Goal: Information Seeking & Learning: Learn about a topic

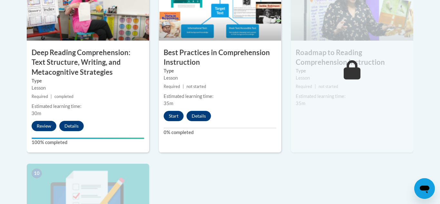
scroll to position [595, 0]
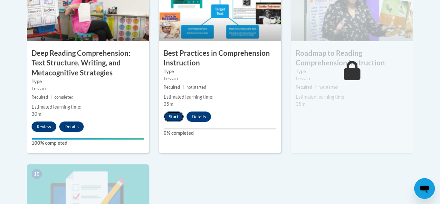
click at [174, 115] on button "Start" at bounding box center [174, 116] width 20 height 10
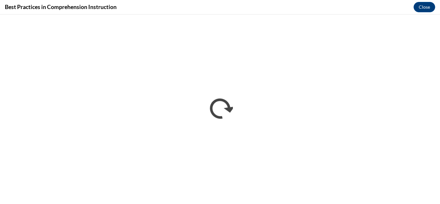
scroll to position [0, 0]
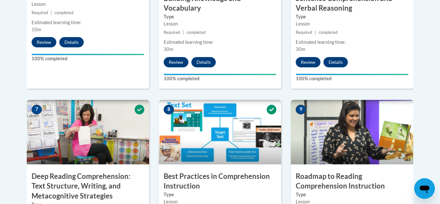
scroll to position [608, 0]
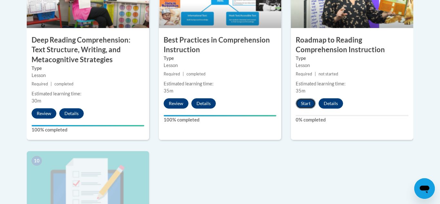
click at [308, 107] on button "Start" at bounding box center [306, 103] width 20 height 10
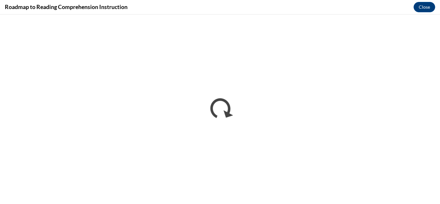
scroll to position [0, 0]
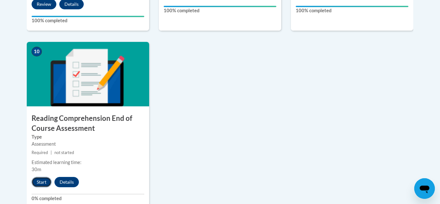
click at [36, 184] on button "Start" at bounding box center [42, 182] width 20 height 10
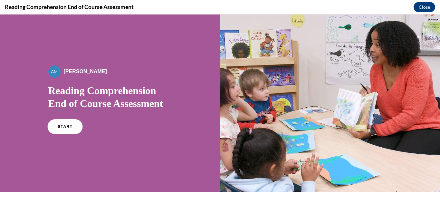
click at [62, 124] on span "START" at bounding box center [64, 126] width 15 height 5
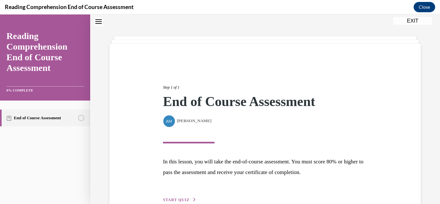
scroll to position [58, 0]
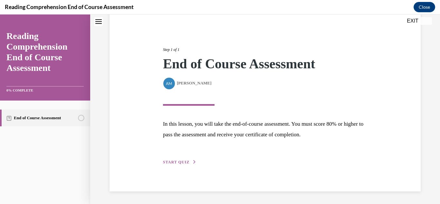
click at [177, 164] on button "START QUIZ" at bounding box center [179, 162] width 33 height 6
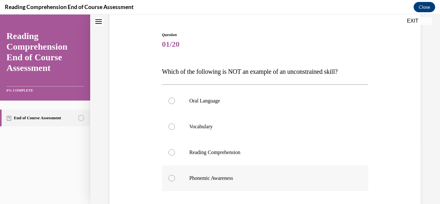
click at [193, 186] on label "Phonemic Awareness" at bounding box center [265, 178] width 206 height 26
click at [175, 181] on input "Phonemic Awareness" at bounding box center [171, 178] width 6 height 6
radio input "true"
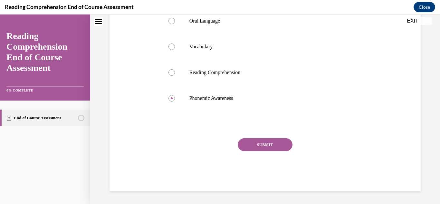
click at [268, 142] on button "SUBMIT" at bounding box center [265, 144] width 55 height 13
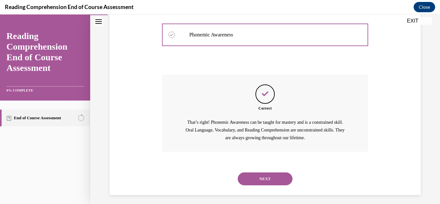
scroll to position [205, 0]
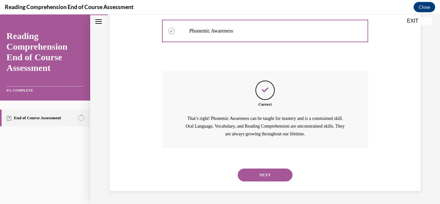
click at [280, 175] on button "NEXT" at bounding box center [265, 174] width 55 height 13
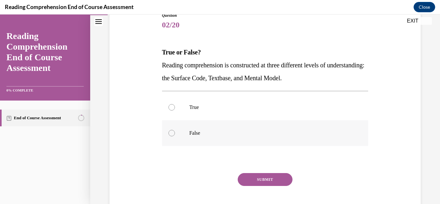
scroll to position [78, 0]
click at [187, 111] on label "True" at bounding box center [265, 107] width 206 height 26
click at [175, 110] on input "True" at bounding box center [171, 106] width 6 height 6
radio input "true"
click at [256, 178] on button "SUBMIT" at bounding box center [265, 178] width 55 height 13
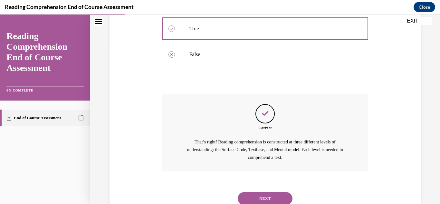
scroll to position [179, 0]
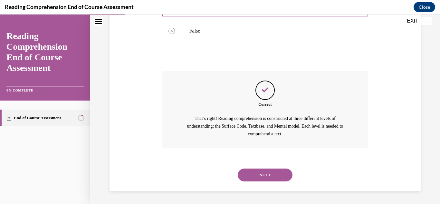
click at [261, 169] on button "NEXT" at bounding box center [265, 174] width 55 height 13
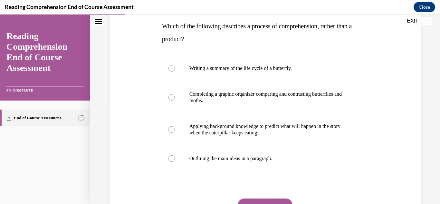
scroll to position [105, 0]
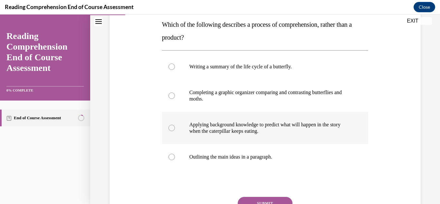
click at [241, 131] on p "Applying background knowledge to predict what will happen in the story when the…" at bounding box center [270, 127] width 163 height 13
click at [175, 131] on input "Applying background knowledge to predict what will happen in the story when the…" at bounding box center [171, 128] width 6 height 6
radio input "true"
click at [267, 202] on button "SUBMIT" at bounding box center [265, 203] width 55 height 13
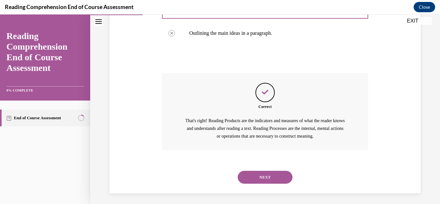
scroll to position [219, 0]
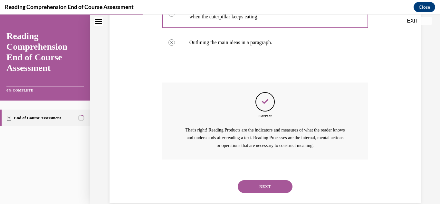
click at [262, 183] on button "NEXT" at bounding box center [265, 186] width 55 height 13
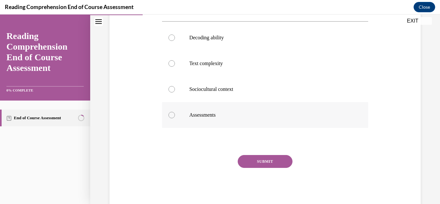
scroll to position [165, 0]
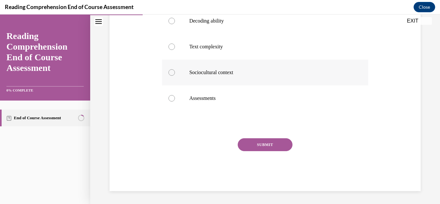
click at [206, 74] on label "Sociocultural context" at bounding box center [265, 73] width 206 height 26
click at [175, 74] on input "Sociocultural context" at bounding box center [171, 72] width 6 height 6
radio input "true"
click at [262, 151] on button "SUBMIT" at bounding box center [265, 144] width 55 height 13
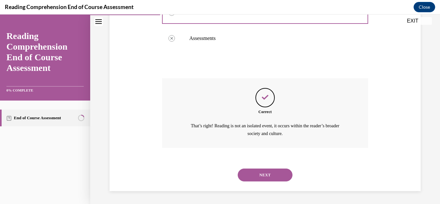
scroll to position [236, 0]
click at [273, 173] on button "NEXT" at bounding box center [265, 174] width 55 height 13
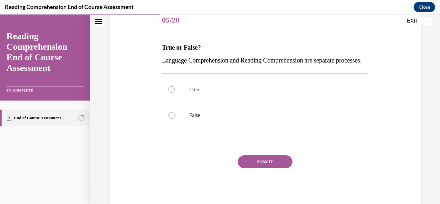
scroll to position [83, 0]
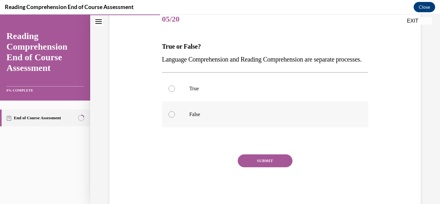
click at [186, 125] on label "False" at bounding box center [265, 114] width 206 height 26
click at [175, 118] on input "False" at bounding box center [171, 114] width 6 height 6
radio input "true"
click at [257, 167] on button "SUBMIT" at bounding box center [265, 160] width 55 height 13
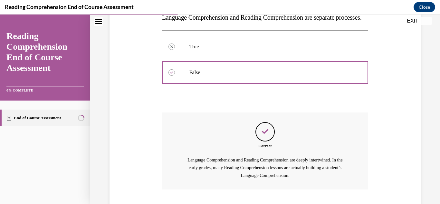
scroll to position [179, 0]
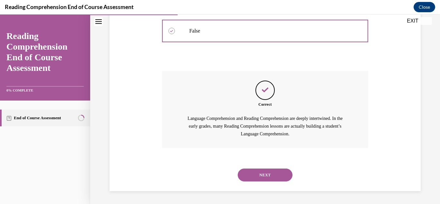
click at [257, 174] on button "NEXT" at bounding box center [265, 174] width 55 height 13
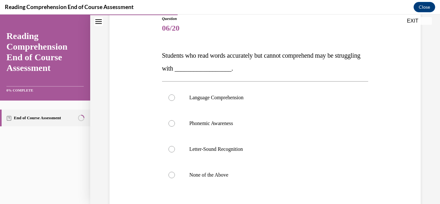
scroll to position [74, 0]
click at [227, 108] on label "Language Comprehension" at bounding box center [265, 97] width 206 height 26
click at [175, 100] on input "Language Comprehension" at bounding box center [171, 97] width 6 height 6
radio input "true"
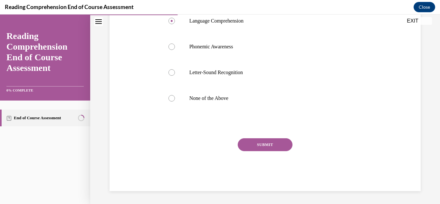
click at [267, 143] on button "SUBMIT" at bounding box center [265, 144] width 55 height 13
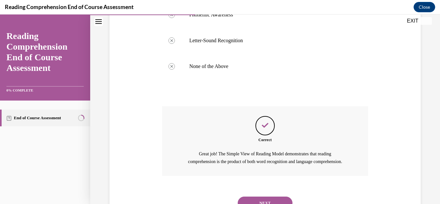
scroll to position [218, 0]
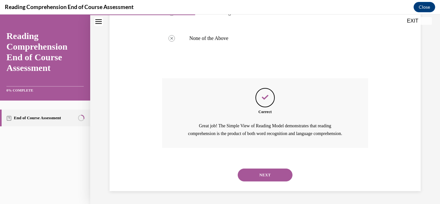
click at [266, 173] on button "NEXT" at bounding box center [265, 174] width 55 height 13
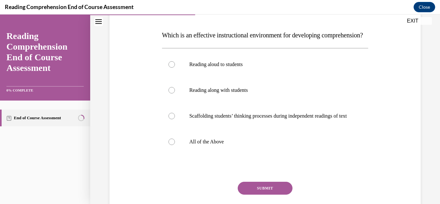
scroll to position [95, 0]
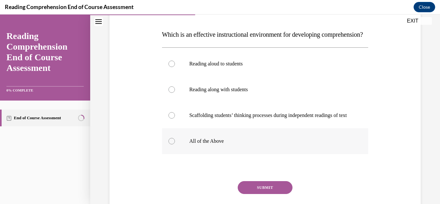
click at [223, 144] on p "All of the Above" at bounding box center [270, 141] width 163 height 6
click at [175, 144] on input "All of the Above" at bounding box center [171, 141] width 6 height 6
radio input "true"
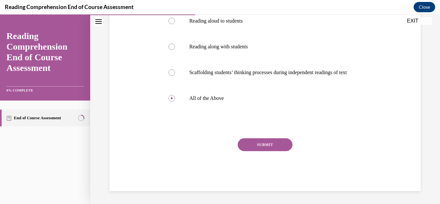
scroll to position [157, 0]
click at [260, 145] on button "SUBMIT" at bounding box center [265, 144] width 55 height 13
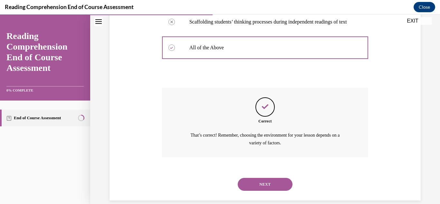
scroll to position [217, 0]
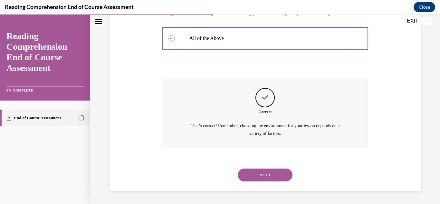
click at [264, 170] on button "NEXT" at bounding box center [265, 174] width 55 height 13
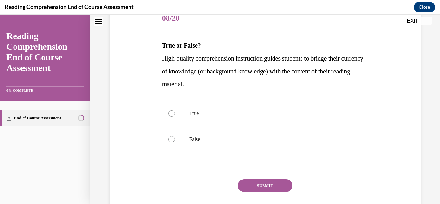
scroll to position [84, 0]
click at [192, 109] on label "True" at bounding box center [265, 113] width 206 height 26
click at [175, 109] on input "True" at bounding box center [171, 112] width 6 height 6
radio input "true"
click at [256, 182] on button "SUBMIT" at bounding box center [265, 184] width 55 height 13
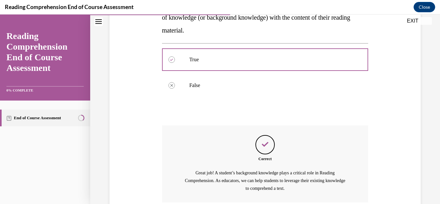
scroll to position [192, 0]
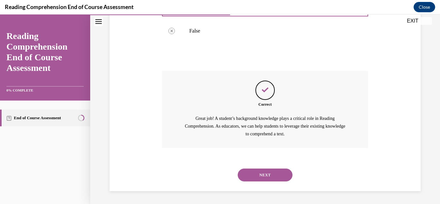
click at [256, 182] on div "NEXT" at bounding box center [265, 175] width 206 height 26
click at [257, 179] on button "NEXT" at bounding box center [265, 174] width 55 height 13
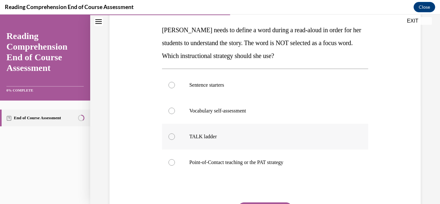
scroll to position [110, 0]
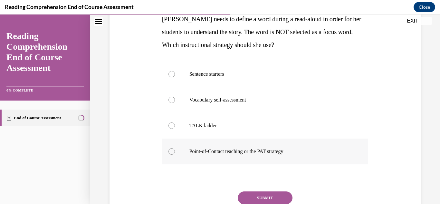
click at [222, 157] on label "Point-of-Contact teaching or the PAT strategy" at bounding box center [265, 151] width 206 height 26
click at [175, 155] on input "Point-of-Contact teaching or the PAT strategy" at bounding box center [171, 151] width 6 height 6
radio input "true"
click at [266, 199] on button "SUBMIT" at bounding box center [265, 197] width 55 height 13
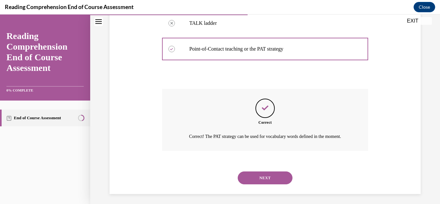
scroll to position [223, 0]
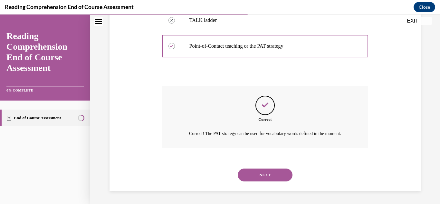
click at [265, 178] on button "NEXT" at bounding box center [265, 174] width 55 height 13
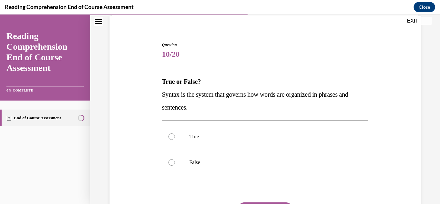
scroll to position [75, 0]
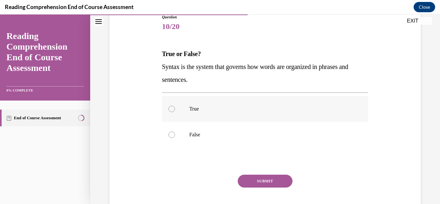
click at [179, 106] on label "True" at bounding box center [265, 109] width 206 height 26
click at [175, 106] on input "True" at bounding box center [171, 109] width 6 height 6
radio input "true"
click at [267, 183] on button "SUBMIT" at bounding box center [265, 181] width 55 height 13
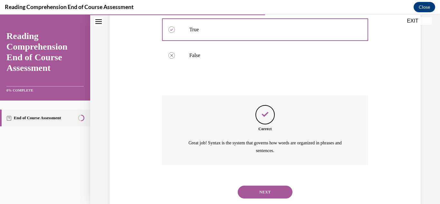
scroll to position [172, 0]
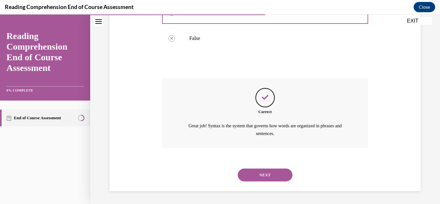
click at [272, 171] on button "NEXT" at bounding box center [265, 174] width 55 height 13
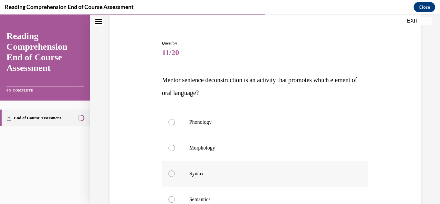
scroll to position [50, 0]
click at [197, 177] on label "Syntax" at bounding box center [265, 173] width 206 height 26
click at [175, 176] on input "Syntax" at bounding box center [171, 173] width 6 height 6
radio input "true"
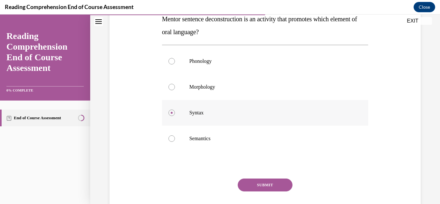
scroll to position [130, 0]
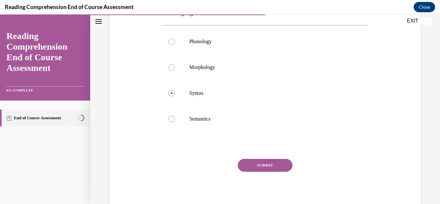
click at [287, 170] on button "SUBMIT" at bounding box center [265, 165] width 55 height 13
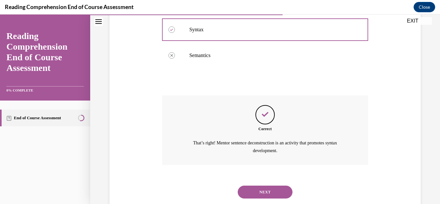
scroll to position [210, 0]
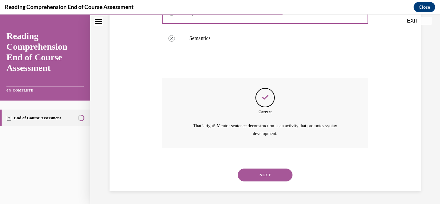
click at [277, 174] on button "NEXT" at bounding box center [265, 174] width 55 height 13
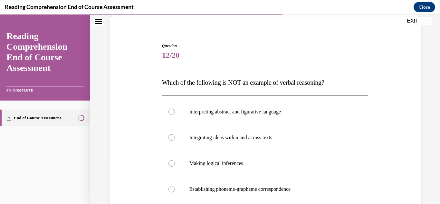
scroll to position [52, 0]
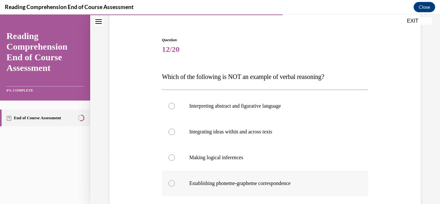
click at [272, 181] on p "Establishing phoneme-grapheme correspondence" at bounding box center [270, 183] width 163 height 6
click at [175, 181] on input "Establishing phoneme-grapheme correspondence" at bounding box center [171, 183] width 6 height 6
radio input "true"
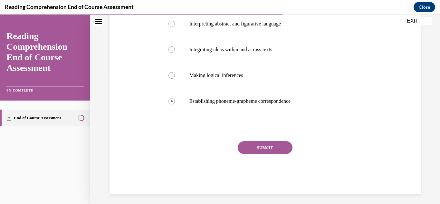
click at [270, 146] on button "SUBMIT" at bounding box center [265, 147] width 55 height 13
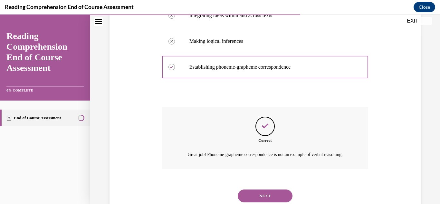
scroll to position [197, 0]
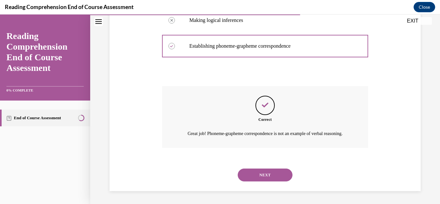
click at [265, 177] on button "NEXT" at bounding box center [265, 174] width 55 height 13
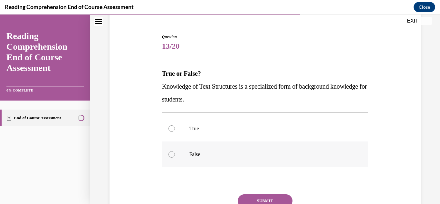
scroll to position [57, 0]
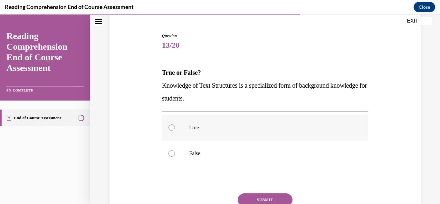
click at [208, 123] on label "True" at bounding box center [265, 128] width 206 height 26
click at [175, 124] on input "True" at bounding box center [171, 127] width 6 height 6
radio input "true"
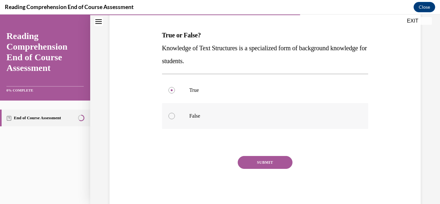
scroll to position [99, 0]
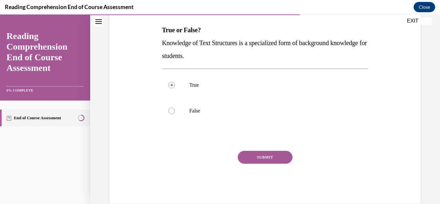
click at [279, 160] on button "SUBMIT" at bounding box center [265, 157] width 55 height 13
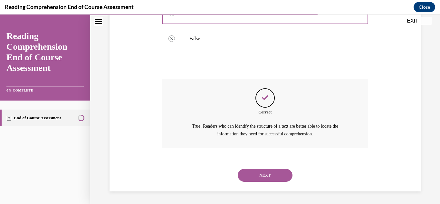
scroll to position [172, 0]
click at [259, 174] on button "NEXT" at bounding box center [265, 174] width 55 height 13
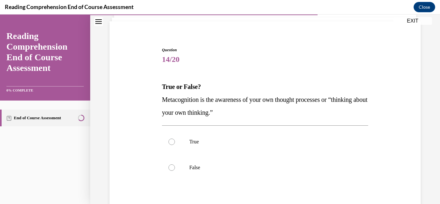
scroll to position [43, 0]
click at [232, 145] on label "True" at bounding box center [265, 141] width 206 height 26
click at [175, 144] on input "True" at bounding box center [171, 141] width 6 height 6
radio input "true"
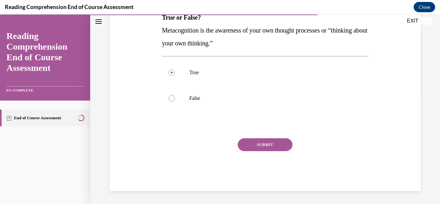
click at [253, 142] on button "SUBMIT" at bounding box center [265, 144] width 55 height 13
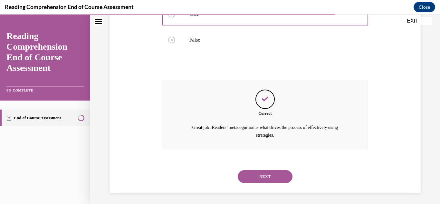
scroll to position [172, 0]
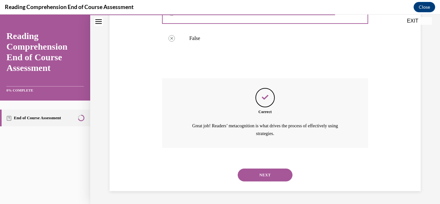
click at [263, 169] on button "NEXT" at bounding box center [265, 174] width 55 height 13
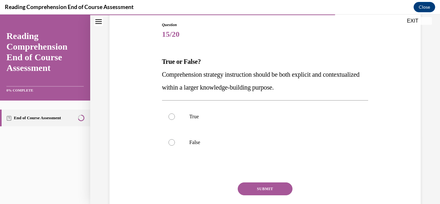
scroll to position [69, 0]
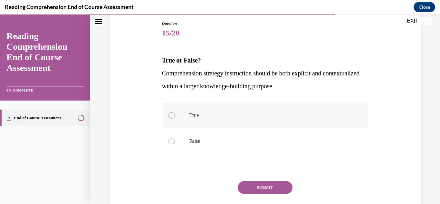
click at [201, 120] on label "True" at bounding box center [265, 115] width 206 height 26
click at [175, 119] on input "True" at bounding box center [171, 115] width 6 height 6
radio input "true"
click at [262, 192] on button "SUBMIT" at bounding box center [265, 187] width 55 height 13
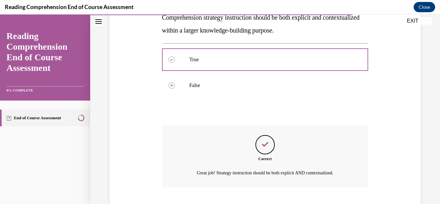
scroll to position [164, 0]
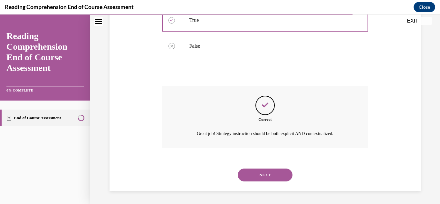
click at [269, 176] on button "NEXT" at bounding box center [265, 174] width 55 height 13
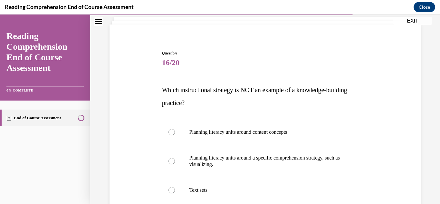
scroll to position [61, 0]
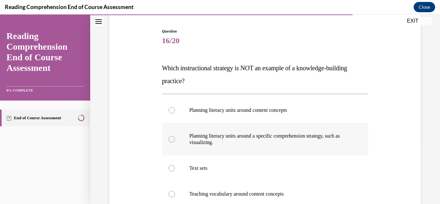
click at [243, 146] on label "Planning literacy units around a specific comprehension strategy, such as visua…" at bounding box center [265, 139] width 206 height 32
click at [175, 142] on input "Planning literacy units around a specific comprehension strategy, such as visua…" at bounding box center [171, 139] width 6 height 6
radio input "true"
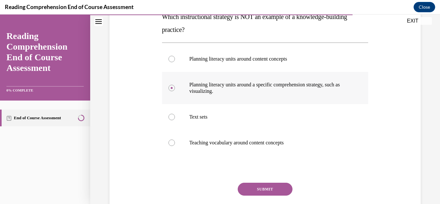
scroll to position [116, 0]
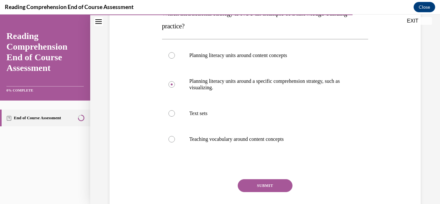
click at [263, 188] on button "SUBMIT" at bounding box center [265, 185] width 55 height 13
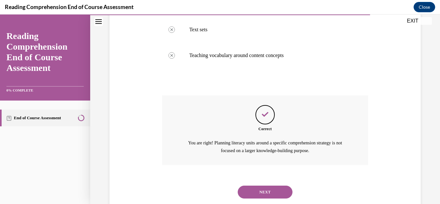
scroll to position [217, 0]
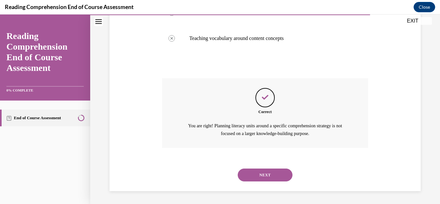
click at [268, 177] on button "NEXT" at bounding box center [265, 174] width 55 height 13
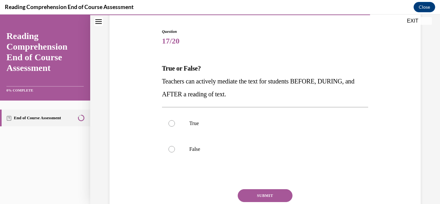
scroll to position [63, 0]
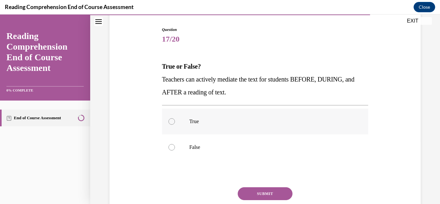
click at [174, 120] on div at bounding box center [171, 121] width 6 height 6
click at [174, 120] on input "True" at bounding box center [171, 121] width 6 height 6
radio input "true"
click at [280, 193] on button "SUBMIT" at bounding box center [265, 193] width 55 height 13
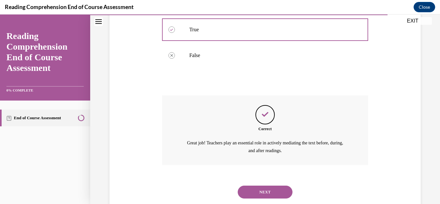
scroll to position [172, 0]
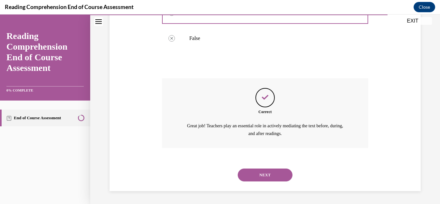
click at [272, 175] on button "NEXT" at bounding box center [265, 174] width 55 height 13
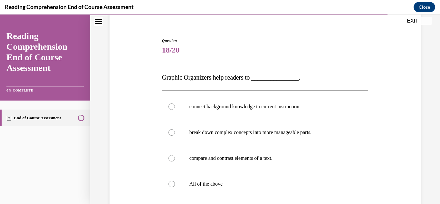
scroll to position [52, 0]
click at [237, 189] on label "All of the above" at bounding box center [265, 184] width 206 height 26
click at [175, 187] on input "All of the above" at bounding box center [171, 183] width 6 height 6
radio input "true"
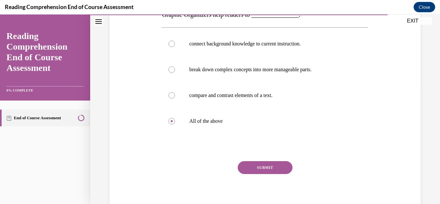
click at [264, 172] on button "SUBMIT" at bounding box center [265, 167] width 55 height 13
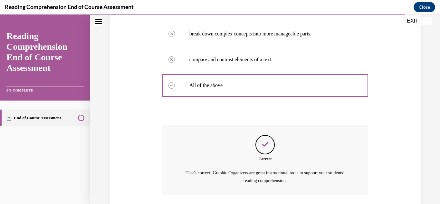
scroll to position [197, 0]
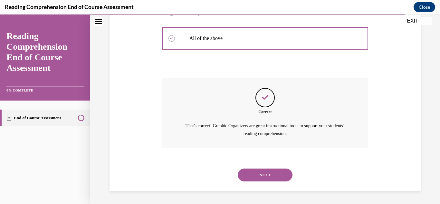
click at [266, 174] on button "NEXT" at bounding box center [265, 174] width 55 height 13
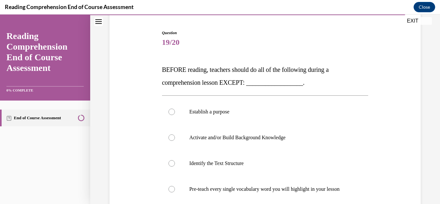
scroll to position [82, 0]
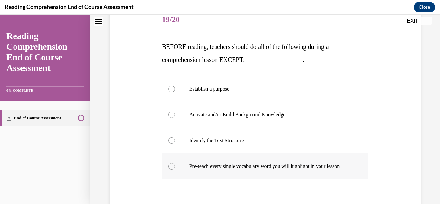
click at [222, 167] on p "Pre-teach every single vocabulary word you will highlight in your lesson" at bounding box center [270, 166] width 163 height 6
click at [175, 167] on input "Pre-teach every single vocabulary word you will highlight in your lesson" at bounding box center [171, 166] width 6 height 6
radio input "true"
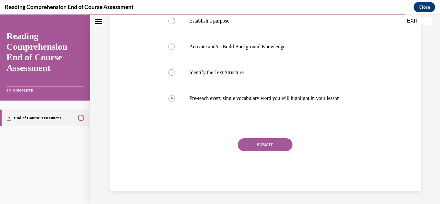
click at [261, 148] on button "SUBMIT" at bounding box center [265, 144] width 55 height 13
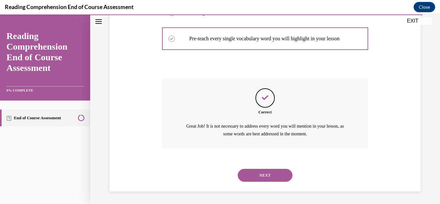
scroll to position [210, 0]
click at [262, 169] on button "NEXT" at bounding box center [265, 174] width 55 height 13
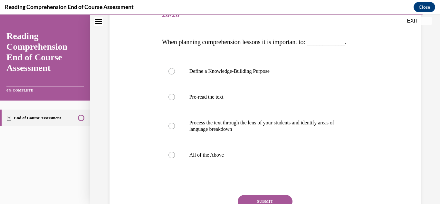
scroll to position [88, 0]
click at [198, 145] on label "All of the Above" at bounding box center [265, 155] width 206 height 26
click at [175, 151] on input "All of the Above" at bounding box center [171, 154] width 6 height 6
radio input "true"
click at [275, 200] on button "SUBMIT" at bounding box center [265, 201] width 55 height 13
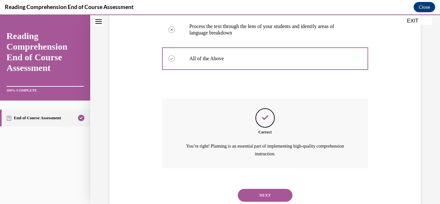
scroll to position [204, 0]
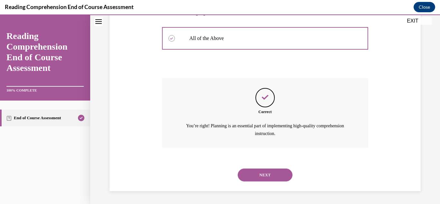
click at [274, 178] on button "NEXT" at bounding box center [265, 174] width 55 height 13
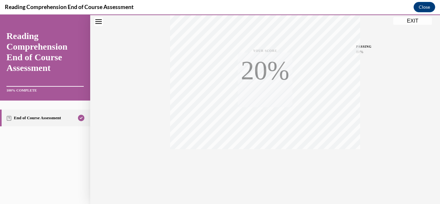
scroll to position [141, 0]
click at [411, 23] on button "EXIT" at bounding box center [412, 21] width 39 height 8
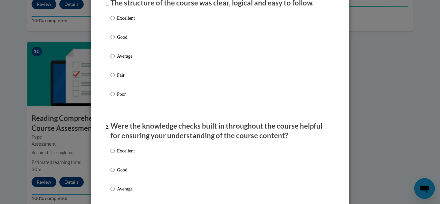
scroll to position [94, 0]
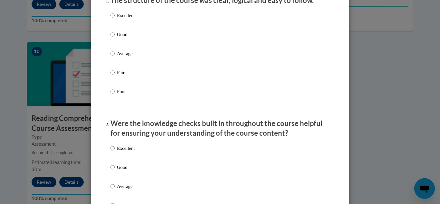
click at [129, 19] on p "Excellent" at bounding box center [126, 15] width 18 height 7
click at [115, 19] on input "Excellent" at bounding box center [112, 15] width 4 height 7
radio input "true"
click at [125, 161] on label "Excellent" at bounding box center [122, 153] width 24 height 17
click at [115, 152] on input "Excellent" at bounding box center [112, 148] width 4 height 7
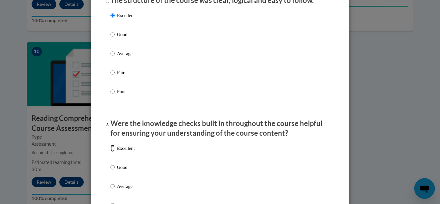
radio input "true"
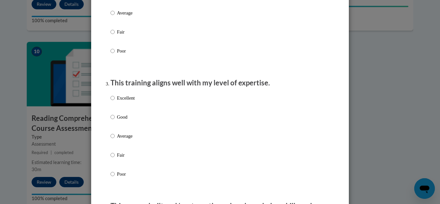
scroll to position [317, 0]
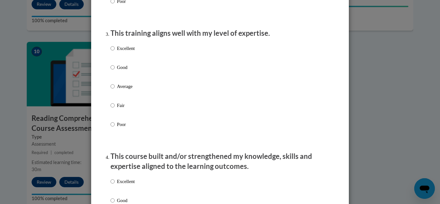
click at [127, 52] on p "Excellent" at bounding box center [126, 48] width 18 height 7
click at [115, 52] on input "Excellent" at bounding box center [112, 48] width 4 height 7
radio input "true"
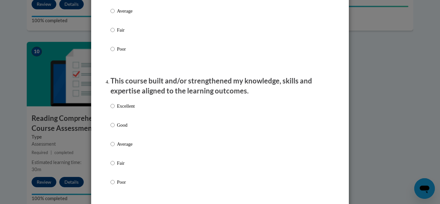
scroll to position [428, 0]
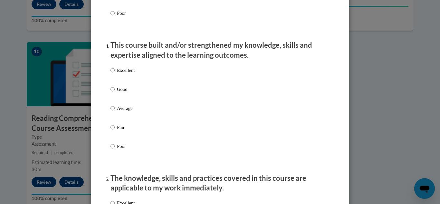
click at [123, 74] on p "Excellent" at bounding box center [126, 70] width 18 height 7
click at [115, 74] on input "Excellent" at bounding box center [112, 70] width 4 height 7
radio input "true"
click at [123, 74] on p "Excellent" at bounding box center [126, 70] width 18 height 7
click at [115, 74] on input "Excellent" at bounding box center [112, 70] width 4 height 7
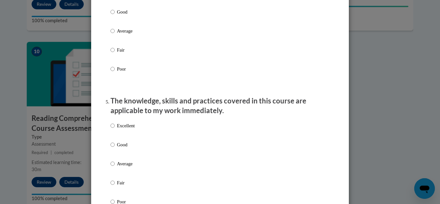
scroll to position [520, 0]
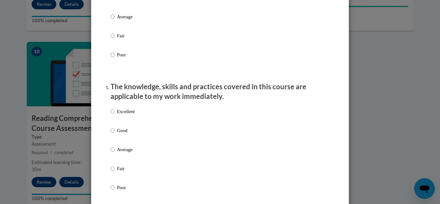
click at [115, 121] on label "Excellent" at bounding box center [122, 116] width 24 height 17
click at [115, 115] on input "Excellent" at bounding box center [112, 111] width 4 height 7
radio input "true"
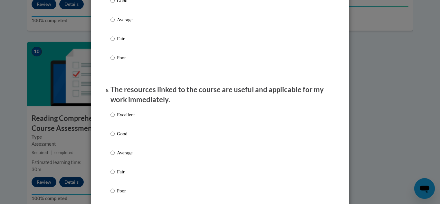
click at [116, 119] on label "Excellent" at bounding box center [122, 119] width 24 height 17
click at [115, 118] on input "Excellent" at bounding box center [112, 114] width 4 height 7
radio input "true"
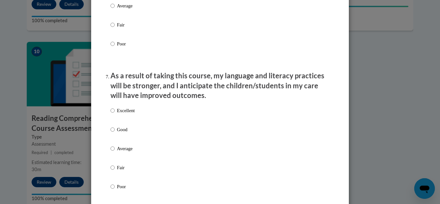
click at [116, 119] on label "Excellent" at bounding box center [122, 115] width 24 height 17
click at [115, 114] on input "Excellent" at bounding box center [112, 110] width 4 height 7
radio input "true"
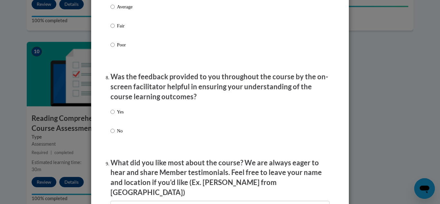
scroll to position [941, 0]
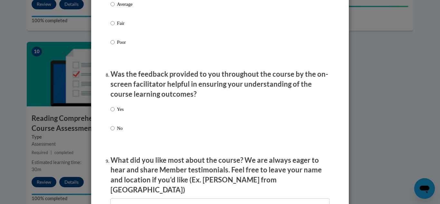
click at [116, 119] on label "Yes" at bounding box center [116, 114] width 13 height 17
click at [115, 113] on input "Yes" at bounding box center [112, 109] width 4 height 7
radio input "true"
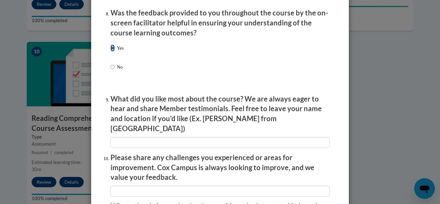
scroll to position [1134, 0]
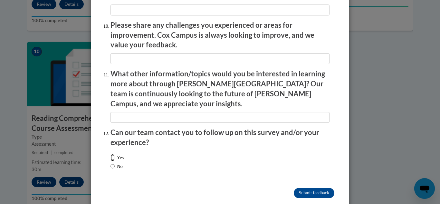
click at [114, 154] on input "Yes" at bounding box center [112, 157] width 4 height 7
radio input "true"
click at [117, 163] on label "No" at bounding box center [116, 166] width 12 height 7
click at [115, 163] on input "No" at bounding box center [112, 166] width 4 height 7
radio input "true"
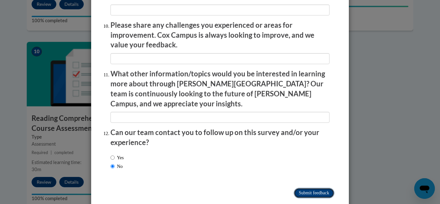
click at [317, 188] on input "Submit feedback" at bounding box center [314, 193] width 41 height 10
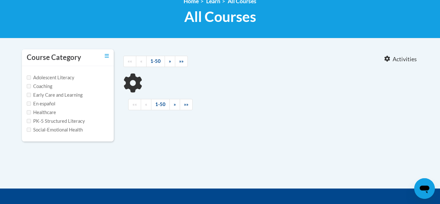
type input "vocabulary instruction"
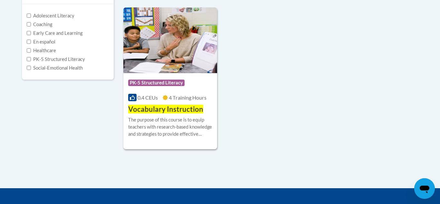
scroll to position [158, 0]
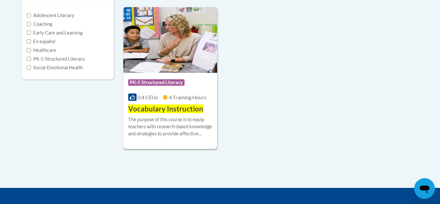
click at [189, 63] on img at bounding box center [170, 40] width 94 height 66
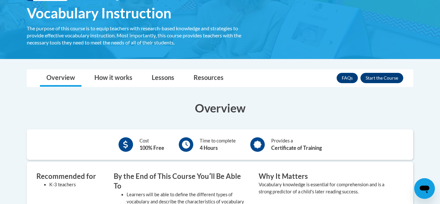
scroll to position [139, 0]
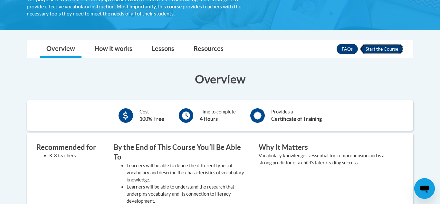
click at [380, 48] on button "Enroll" at bounding box center [381, 49] width 43 height 10
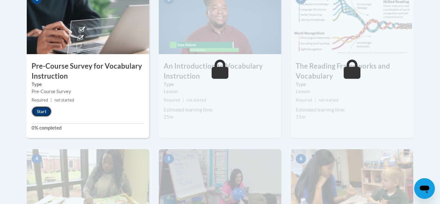
click at [43, 113] on button "Start" at bounding box center [42, 111] width 20 height 10
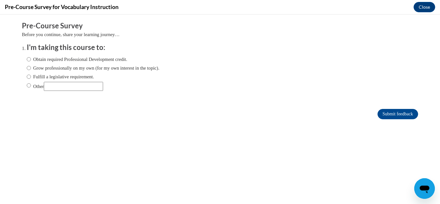
click at [53, 63] on div "Obtain required Professional Development credit. Grow professionally on my own …" at bounding box center [93, 73] width 133 height 42
click at [48, 62] on label "Obtain required Professional Development credit." at bounding box center [77, 59] width 100 height 7
click at [31, 62] on input "Obtain required Professional Development credit." at bounding box center [29, 59] width 4 height 7
radio input "true"
click at [386, 117] on input "Submit feedback" at bounding box center [397, 114] width 41 height 10
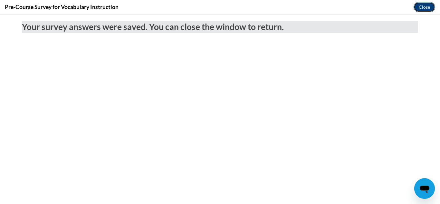
click at [425, 5] on button "Close" at bounding box center [424, 7] width 22 height 10
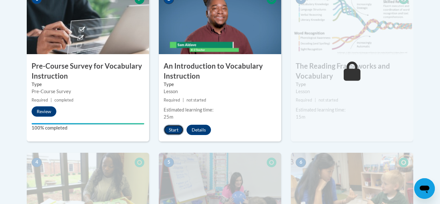
click at [177, 128] on button "Start" at bounding box center [174, 130] width 20 height 10
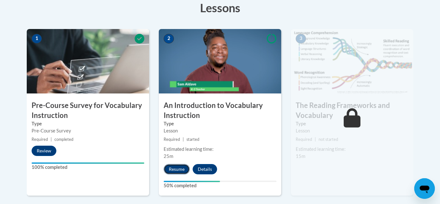
click at [180, 169] on button "Resume" at bounding box center [177, 169] width 26 height 10
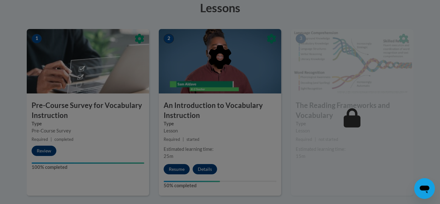
scroll to position [204, 0]
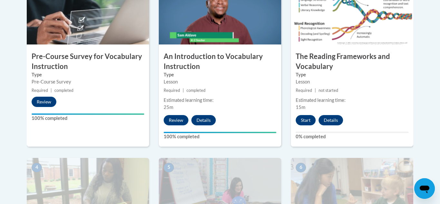
scroll to position [275, 0]
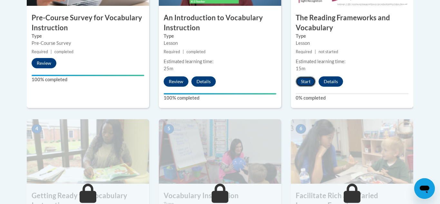
click at [305, 84] on button "Start" at bounding box center [306, 81] width 20 height 10
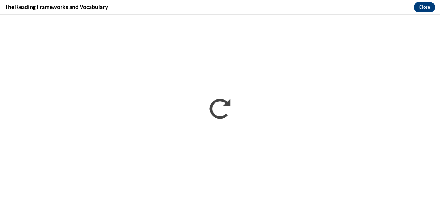
scroll to position [0, 0]
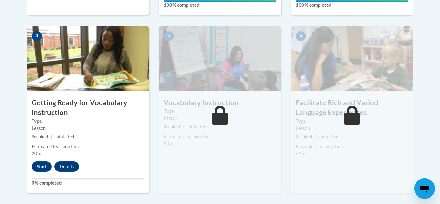
scroll to position [395, 0]
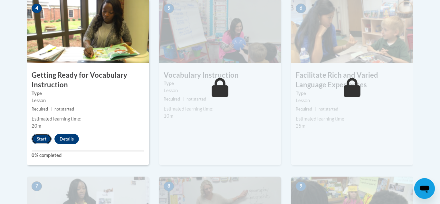
click at [44, 139] on button "Start" at bounding box center [42, 139] width 20 height 10
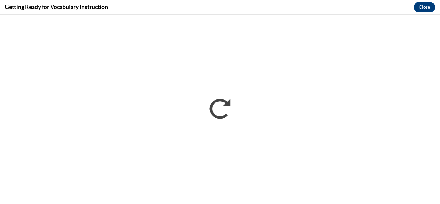
scroll to position [0, 0]
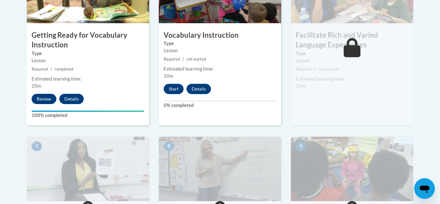
scroll to position [439, 0]
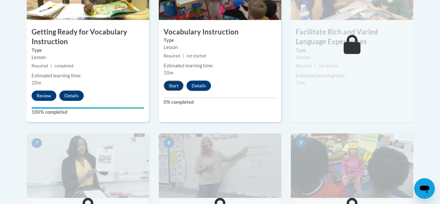
click at [177, 87] on button "Start" at bounding box center [174, 86] width 20 height 10
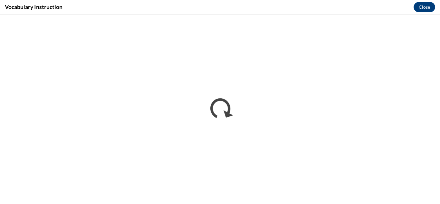
scroll to position [0, 0]
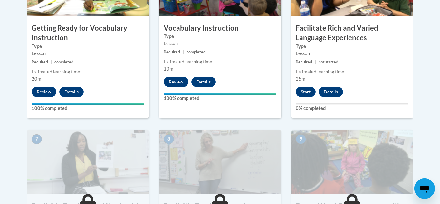
scroll to position [441, 0]
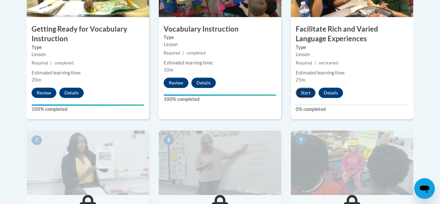
click at [306, 95] on button "Start" at bounding box center [306, 93] width 20 height 10
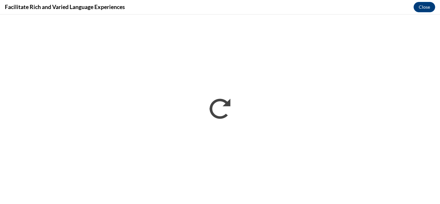
scroll to position [0, 0]
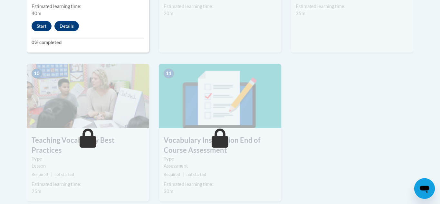
scroll to position [677, 0]
